Goal: Transaction & Acquisition: Purchase product/service

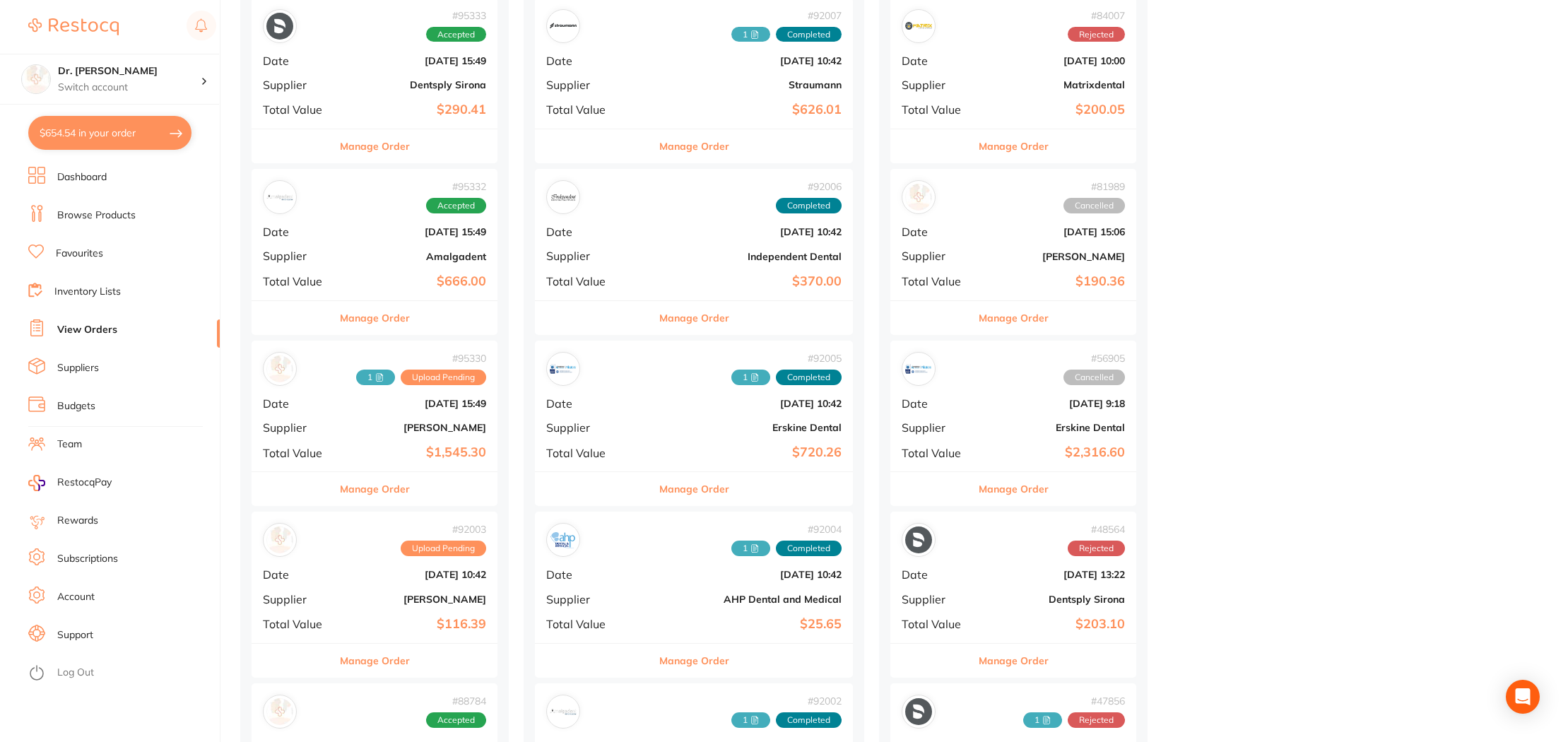
click at [92, 214] on link "Browse Products" at bounding box center [96, 215] width 79 height 14
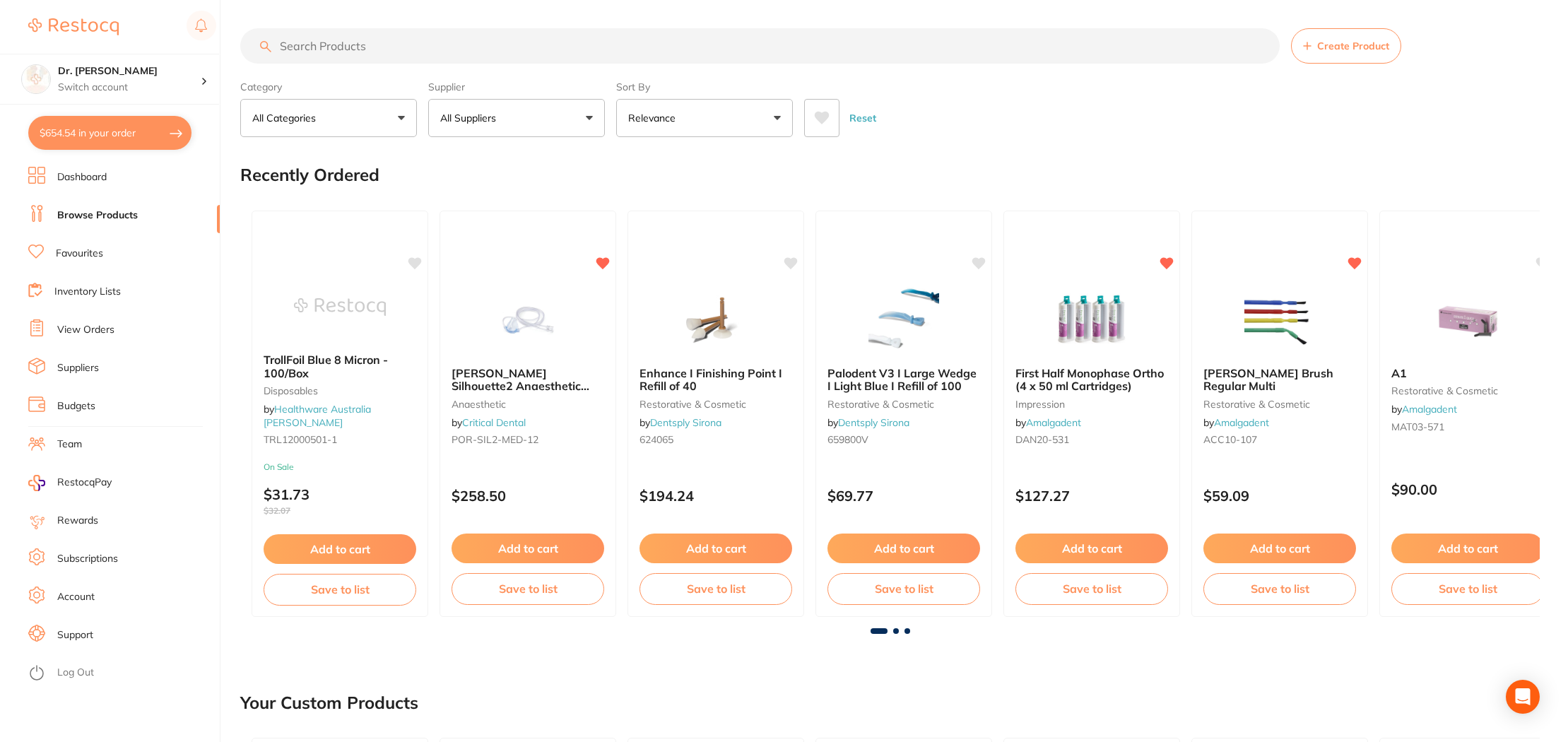
click at [343, 47] on input "search" at bounding box center [759, 46] width 1039 height 35
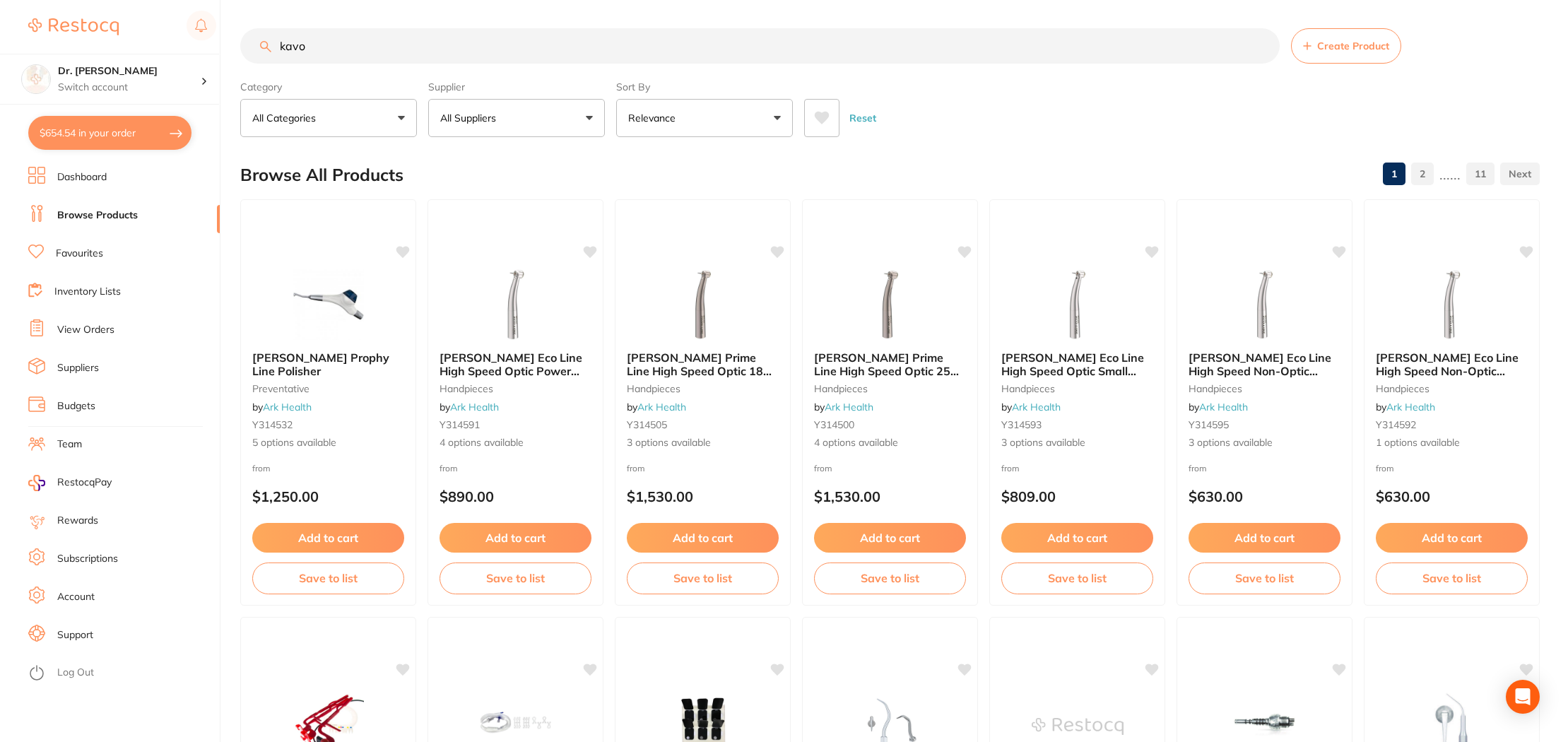
drag, startPoint x: 289, startPoint y: 48, endPoint x: 208, endPoint y: 48, distance: 81.0
click at [208, 48] on div "$654.54 Dr. [PERSON_NAME] Switch account Dr. [PERSON_NAME] $654.54 in your orde…" at bounding box center [784, 371] width 1568 height 742
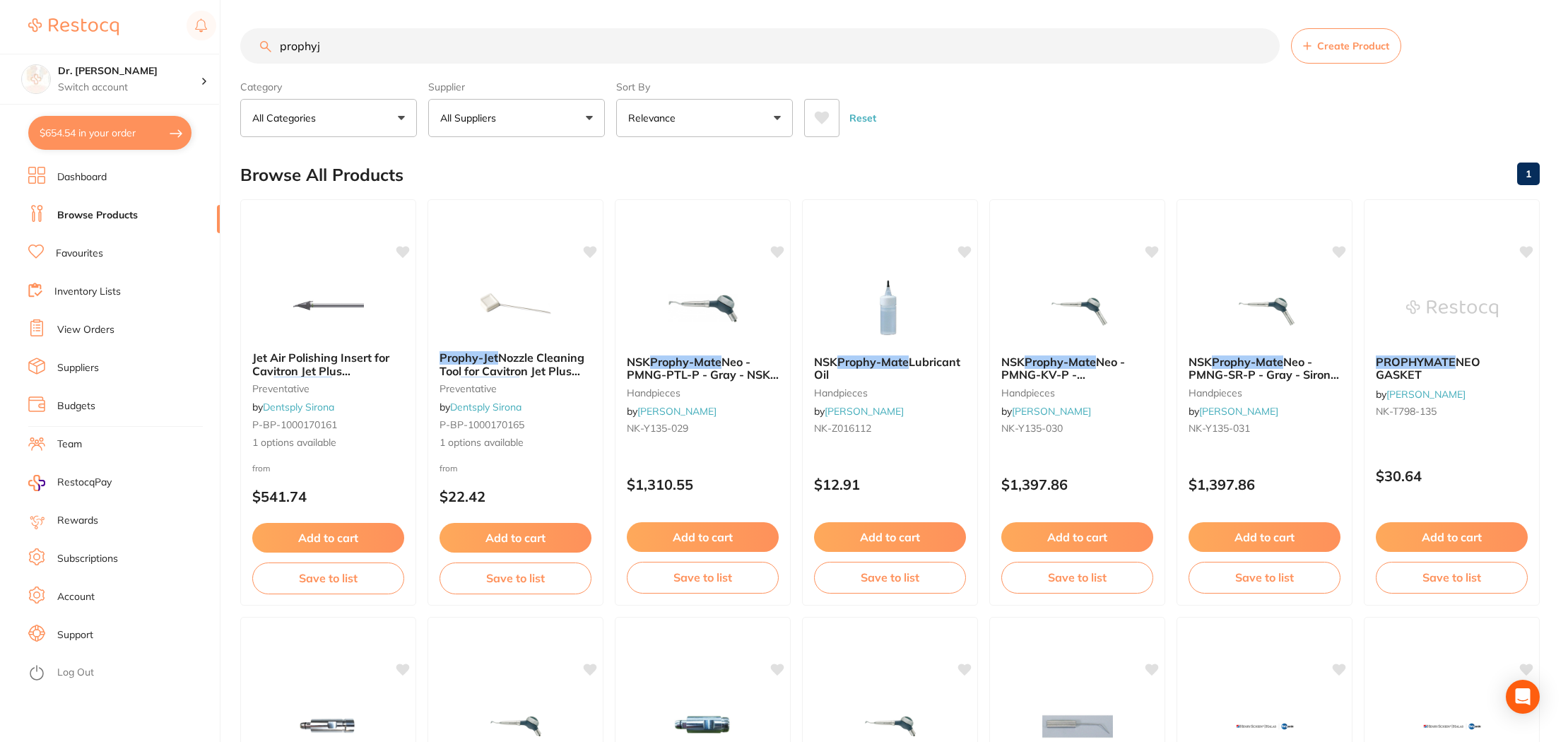
type input "prophy"
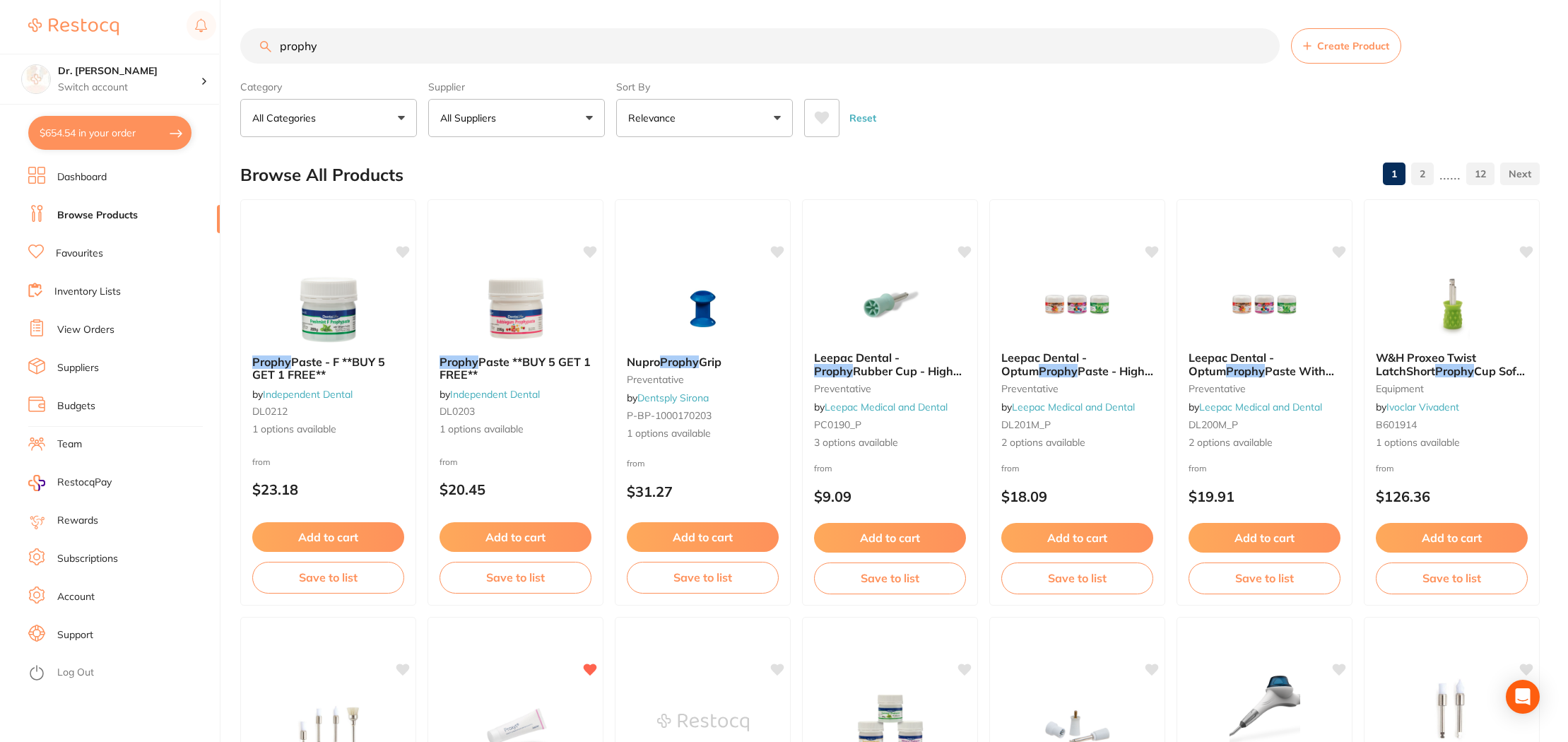
drag, startPoint x: 344, startPoint y: 46, endPoint x: 200, endPoint y: 49, distance: 144.0
click at [200, 49] on div "$654.54 Dr. [PERSON_NAME] Switch account Dr. [PERSON_NAME] $654.54 in your orde…" at bounding box center [784, 371] width 1568 height 742
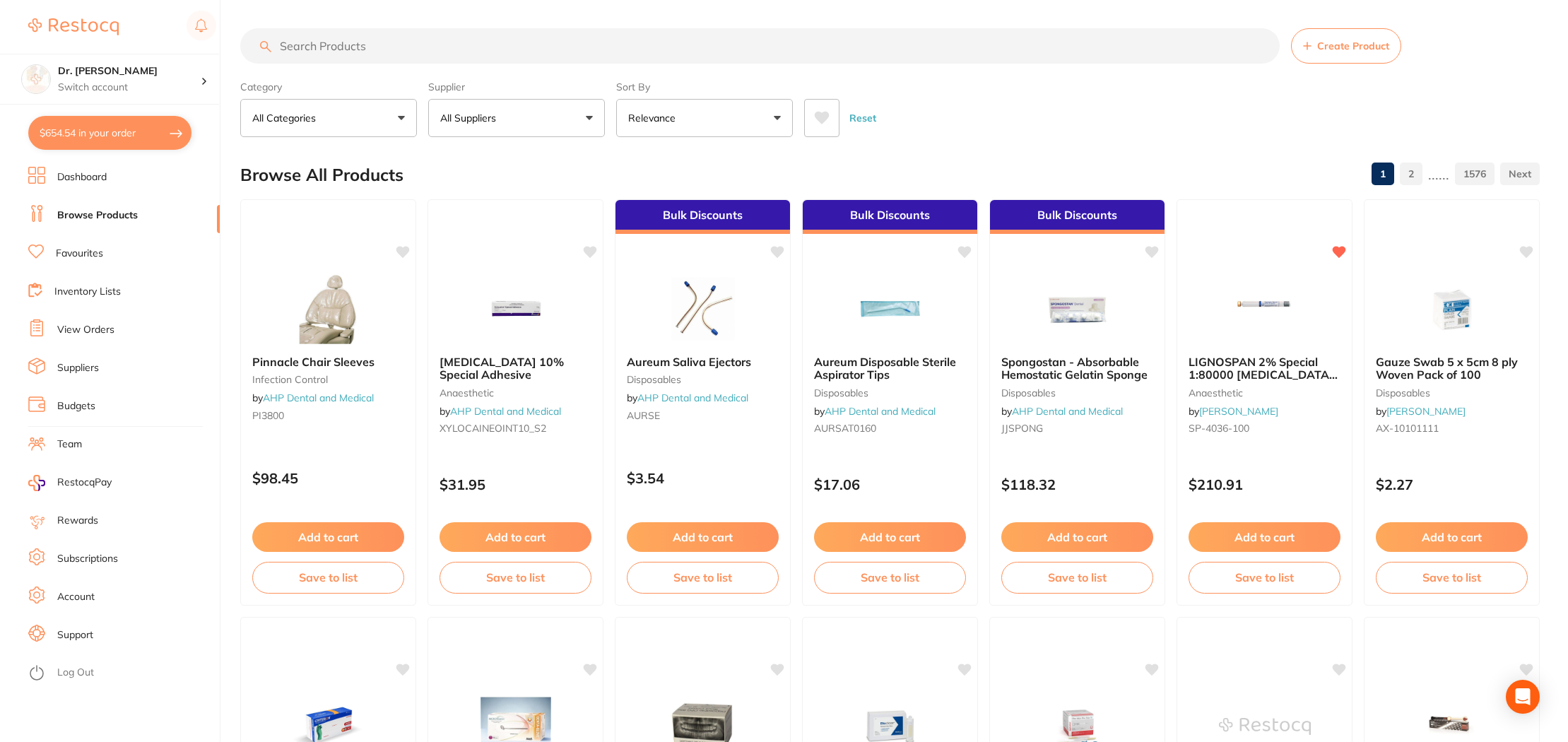
click at [52, 174] on li "Dashboard" at bounding box center [124, 177] width 191 height 21
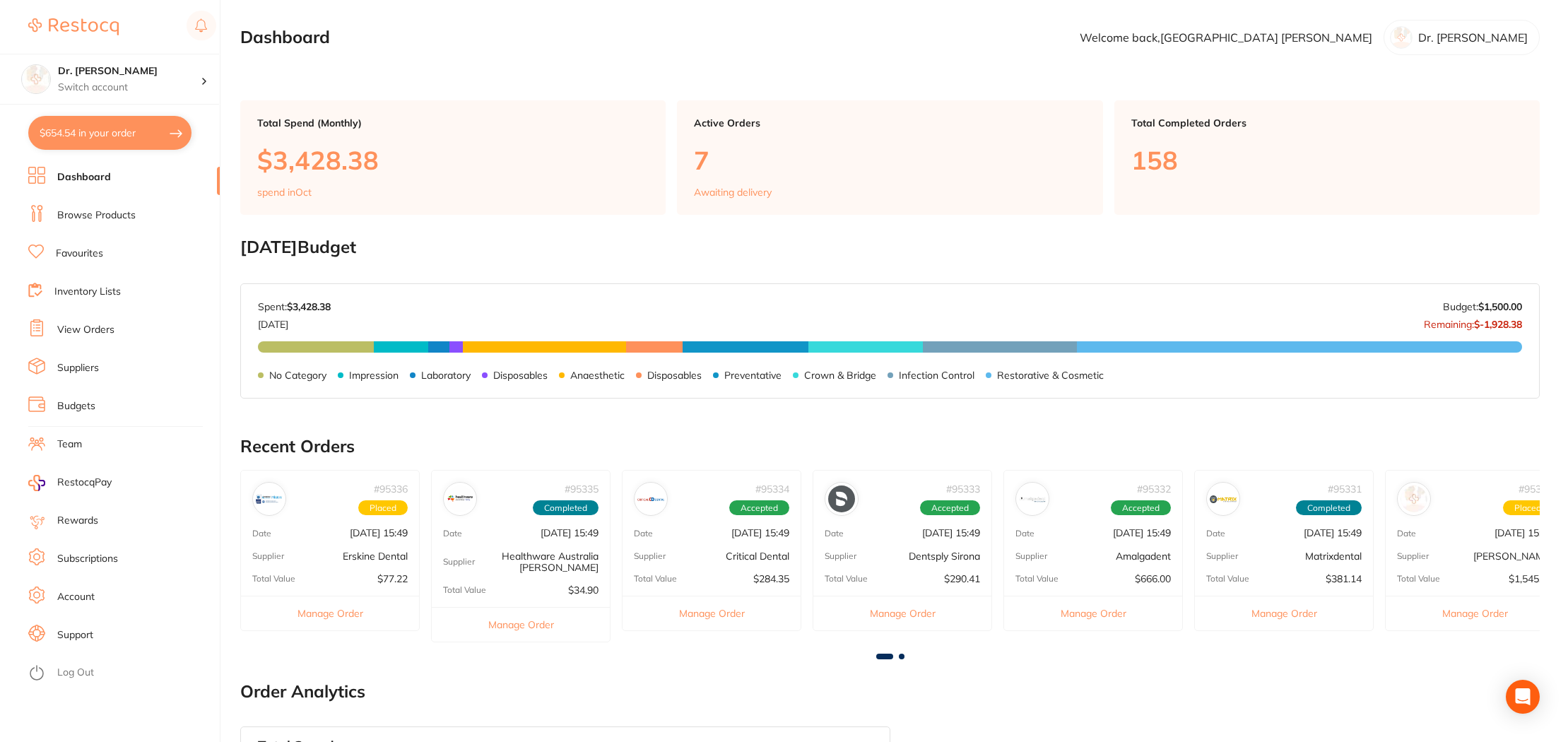
scroll to position [4, 0]
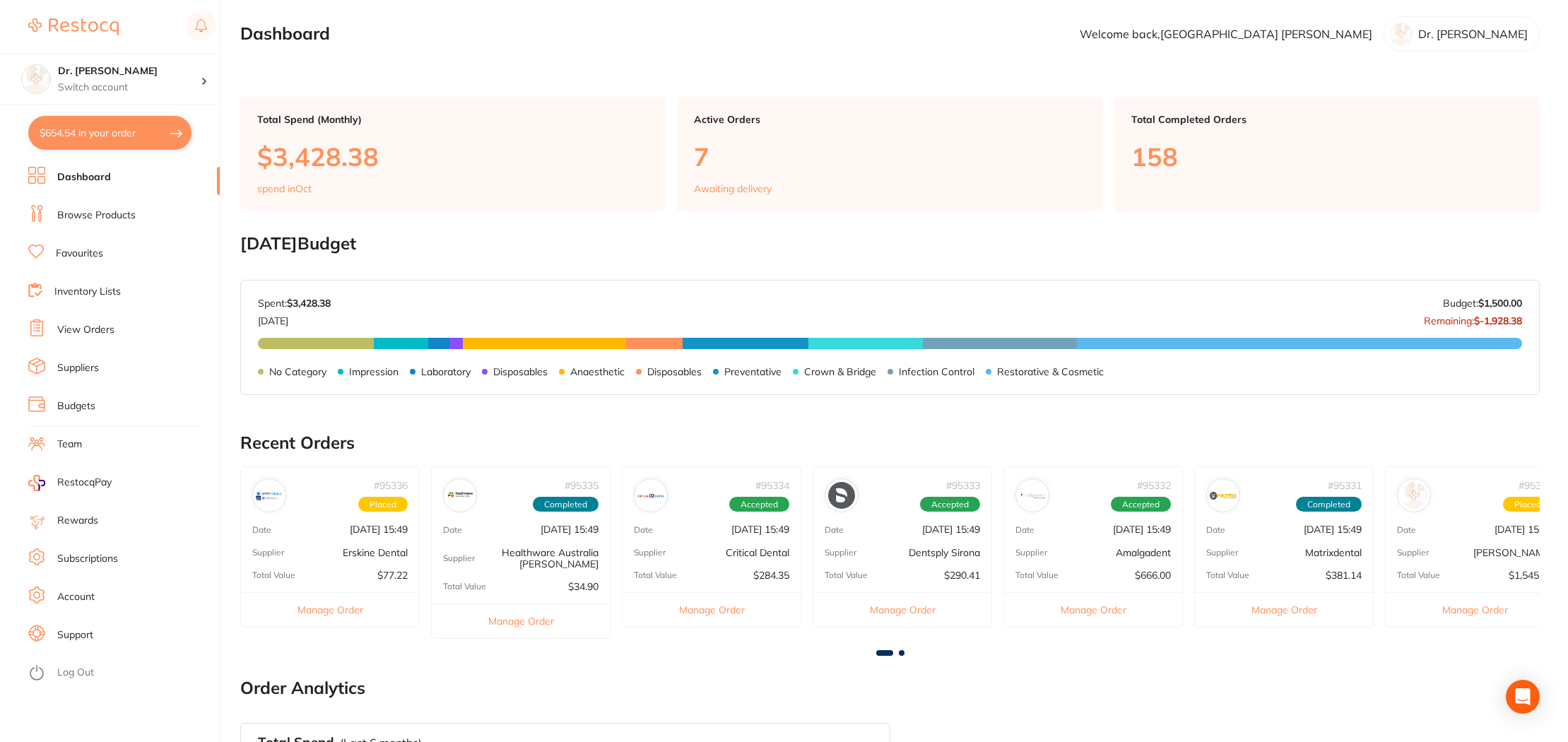
click at [71, 222] on li "Browse Products" at bounding box center [124, 215] width 191 height 21
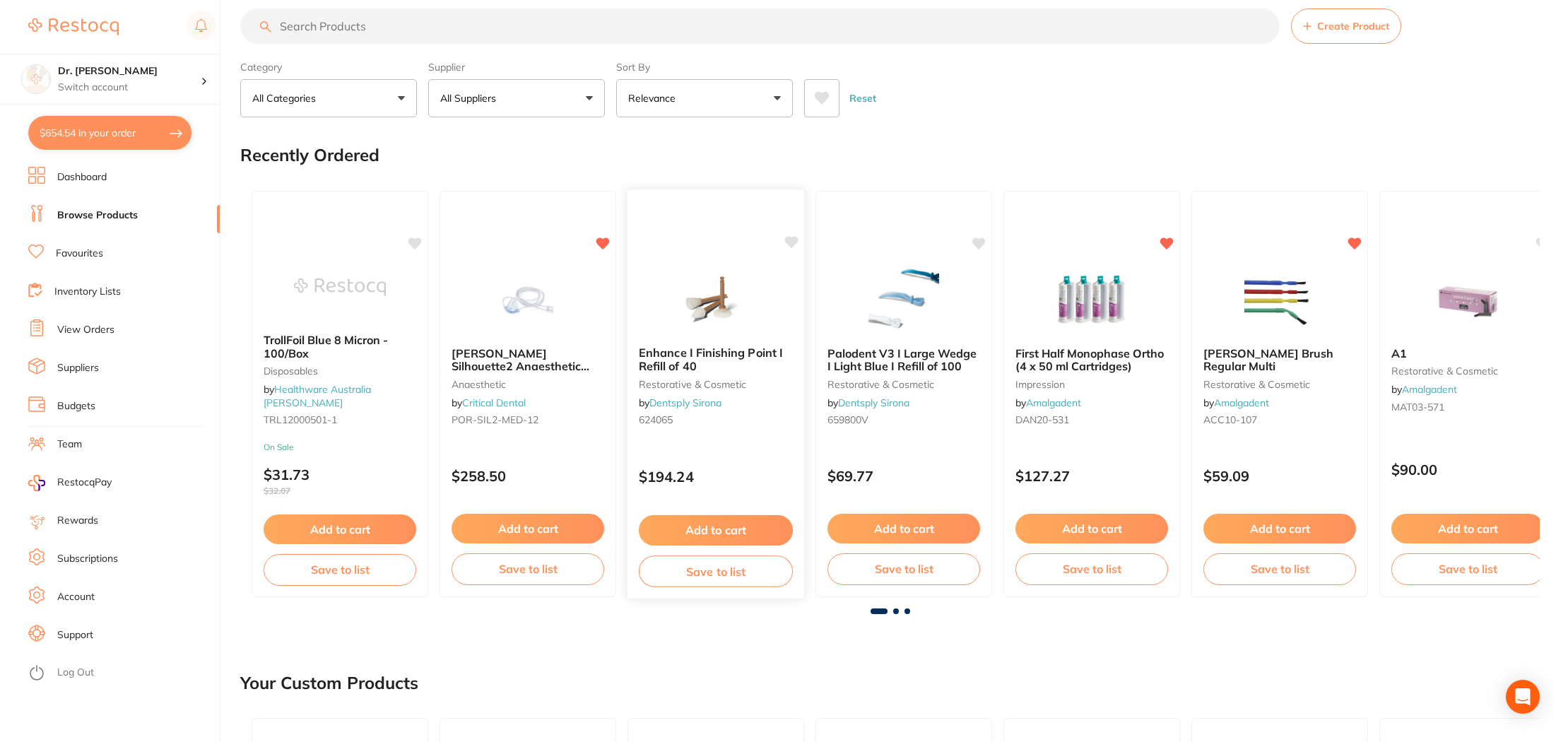
scroll to position [14, 0]
